Goal: Information Seeking & Learning: Stay updated

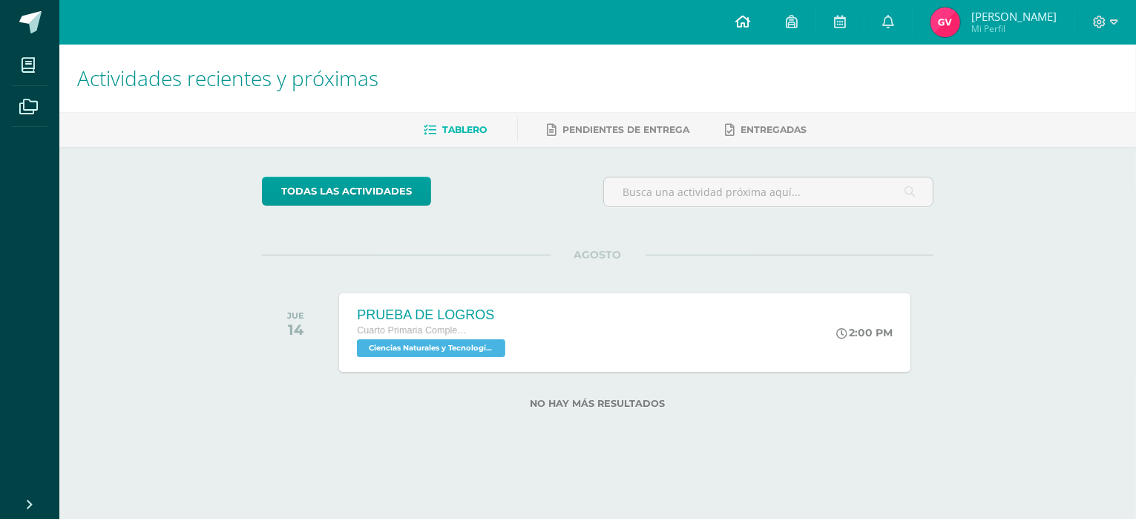
click at [746, 20] on icon at bounding box center [742, 21] width 15 height 13
click at [894, 16] on icon at bounding box center [888, 21] width 12 height 13
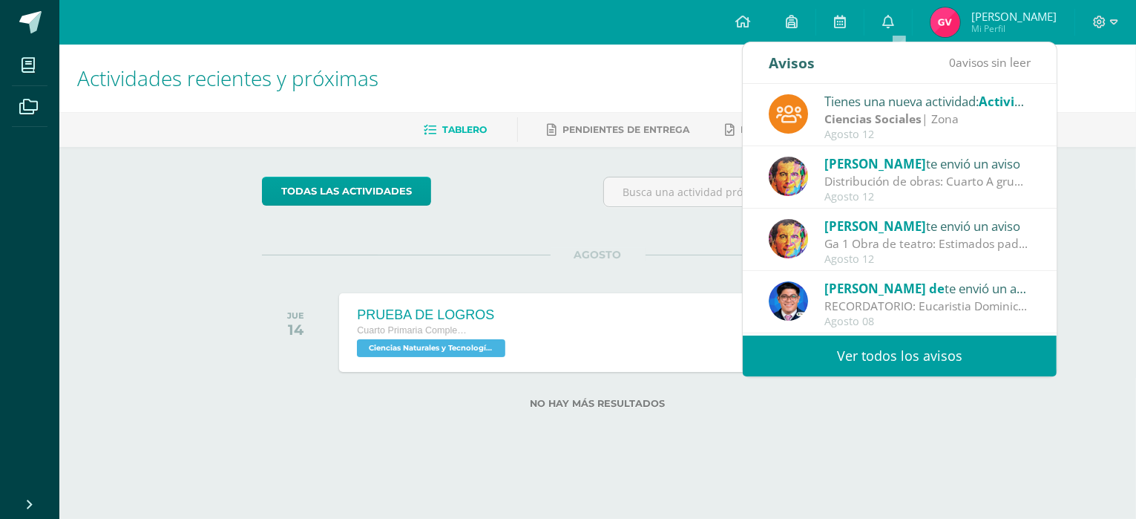
drag, startPoint x: 151, startPoint y: 245, endPoint x: 162, endPoint y: 232, distance: 17.4
click at [151, 245] on div "Actividades recientes y próximas Tablero Pendientes de entrega Entregadas todas…" at bounding box center [597, 251] width 1077 height 412
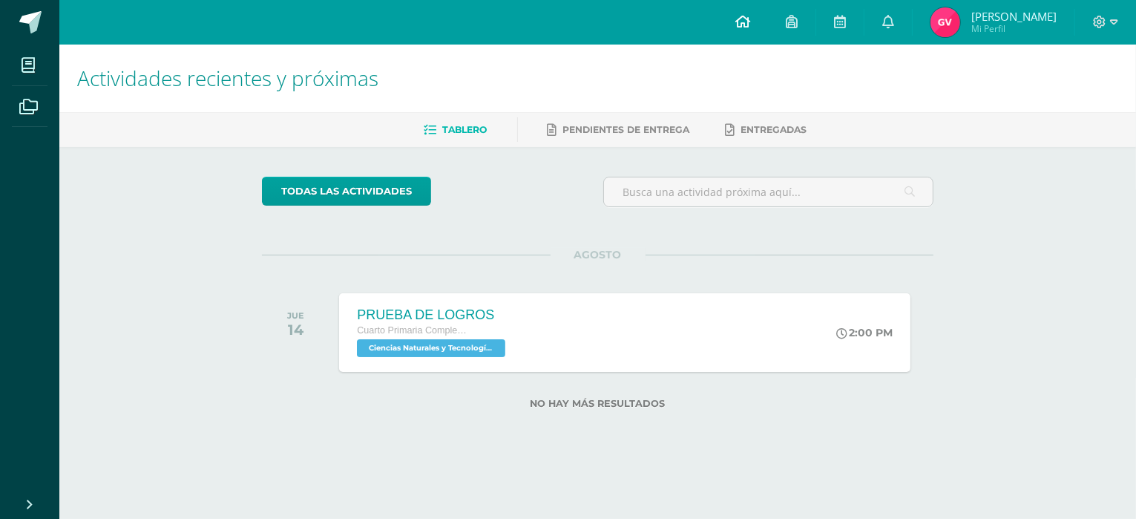
click at [750, 20] on icon at bounding box center [742, 21] width 15 height 13
click at [750, 24] on icon at bounding box center [742, 21] width 15 height 13
click at [894, 24] on icon at bounding box center [888, 21] width 12 height 13
